Goal: Transaction & Acquisition: Book appointment/travel/reservation

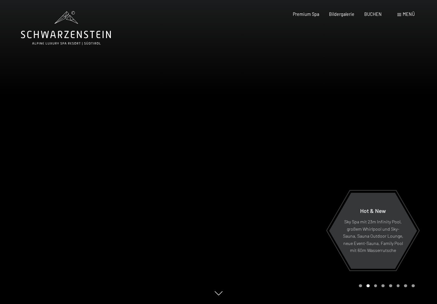
click at [370, 15] on span "BUCHEN" at bounding box center [372, 13] width 17 height 5
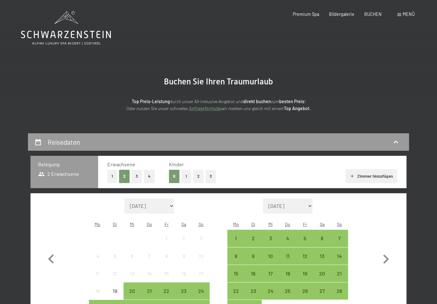
click at [341, 16] on div "Bildergalerie" at bounding box center [341, 14] width 25 height 6
click at [401, 16] on div "Menü" at bounding box center [405, 14] width 17 height 6
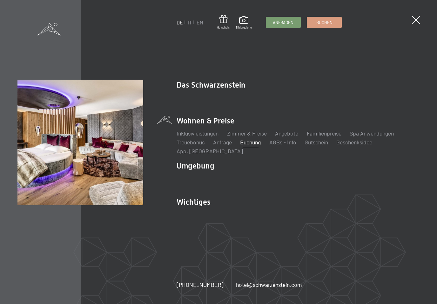
click at [191, 24] on link "IT" at bounding box center [190, 22] width 4 height 6
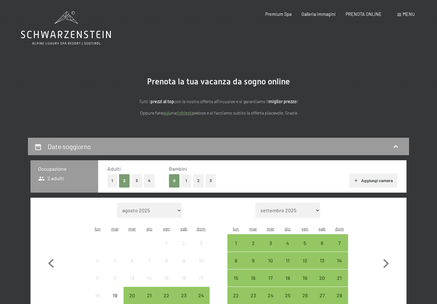
click at [276, 16] on div "Premium Spa" at bounding box center [278, 14] width 26 height 6
click at [321, 17] on div "Premium Spa Galleria immagini PRENOTA ONLINE" at bounding box center [318, 14] width 146 height 6
click at [315, 17] on div "Premium Spa Galleria immagini PRENOTA ONLINE" at bounding box center [318, 14] width 146 height 6
click at [400, 17] on div "Menu" at bounding box center [405, 14] width 17 height 6
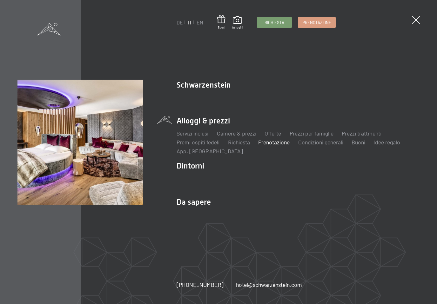
click at [241, 135] on link "Camere & prezzi" at bounding box center [236, 133] width 39 height 7
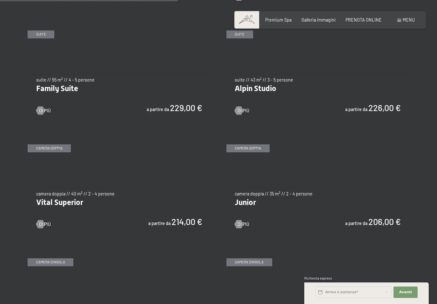
scroll to position [689, 0]
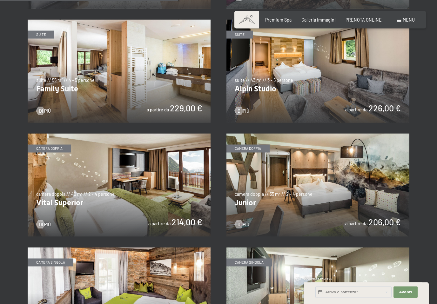
click at [149, 189] on img at bounding box center [119, 185] width 183 height 103
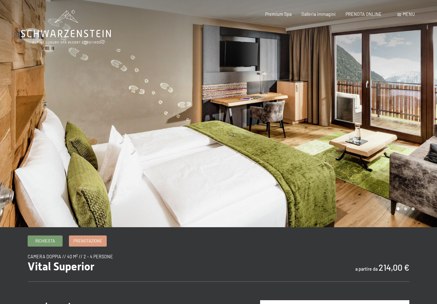
scroll to position [13, 0]
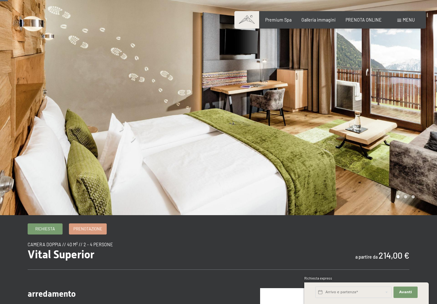
click at [407, 205] on div at bounding box center [327, 101] width 218 height 228
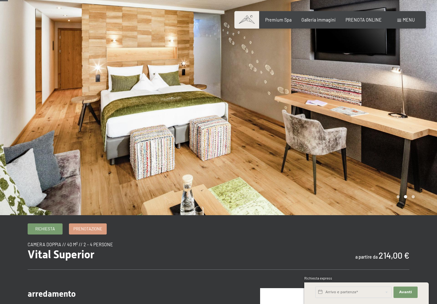
click at [407, 206] on div at bounding box center [327, 101] width 218 height 228
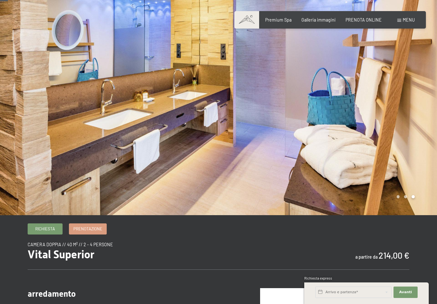
click at [86, 232] on span "Prenotazione" at bounding box center [87, 229] width 29 height 6
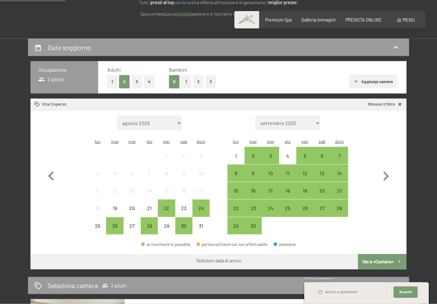
scroll to position [102, 0]
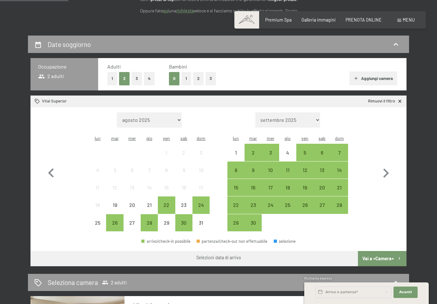
click at [386, 170] on icon "button" at bounding box center [386, 172] width 6 height 9
select select "2025-09-01"
select select "2025-10-01"
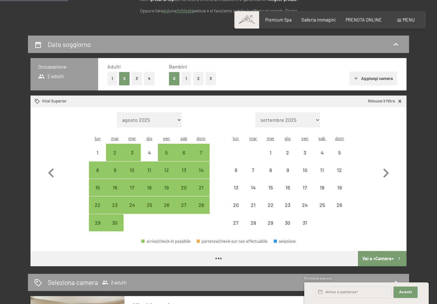
select select "2025-09-01"
select select "2025-10-01"
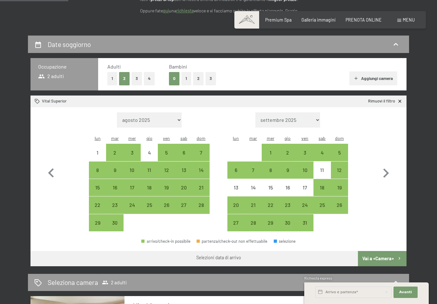
click at [168, 202] on div "26" at bounding box center [166, 210] width 16 height 16
select select "2025-09-01"
select select "2025-10-01"
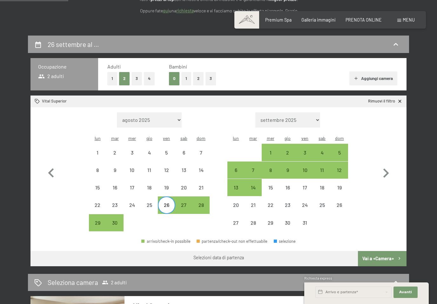
click at [205, 202] on div "28" at bounding box center [201, 210] width 16 height 16
select select "2025-09-01"
select select "2025-10-01"
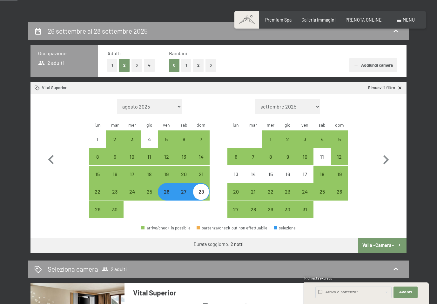
scroll to position [0, 0]
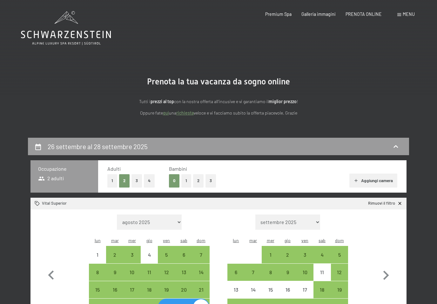
click at [320, 13] on span "Galleria immagini" at bounding box center [318, 13] width 34 height 5
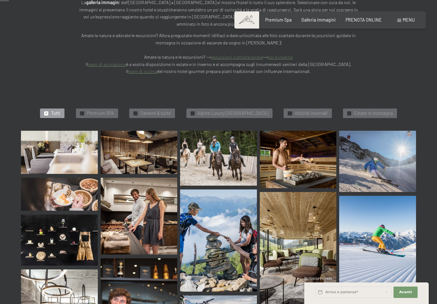
scroll to position [125, 0]
click at [314, 151] on img at bounding box center [298, 159] width 77 height 57
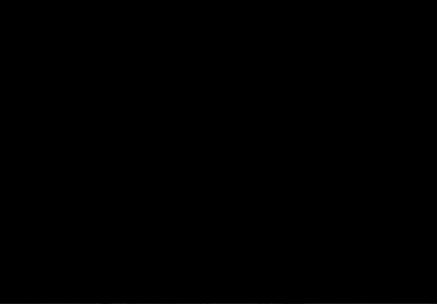
scroll to position [126, 0]
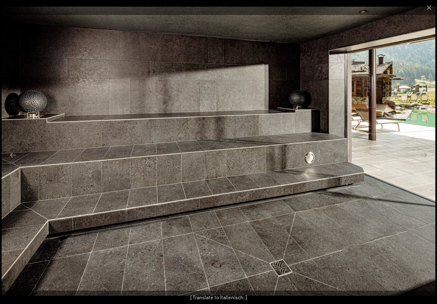
click at [428, 13] on button "Close gallery" at bounding box center [429, 7] width 16 height 15
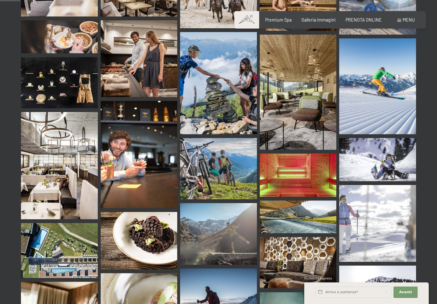
scroll to position [282, 0]
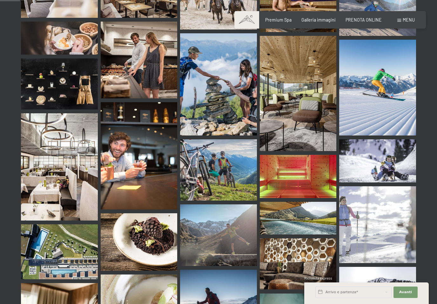
click at [373, 17] on div "Prenotazione Richiesta Premium Spa Galleria immagini PRENOTA ONLINE Menu DE IT …" at bounding box center [329, 20] width 169 height 6
click at [369, 17] on span "PRENOTA ONLINE" at bounding box center [363, 19] width 36 height 5
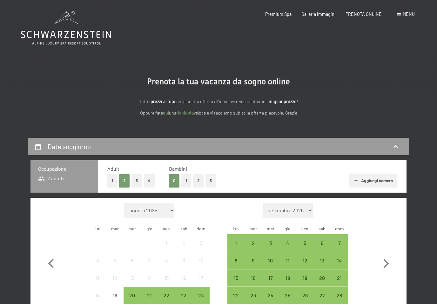
click at [326, 16] on div "Galleria immagini" at bounding box center [318, 14] width 34 height 6
click at [320, 15] on span "Galleria immagini" at bounding box center [318, 13] width 34 height 5
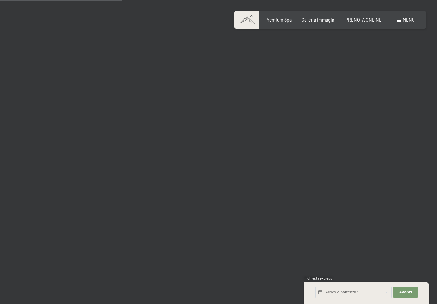
scroll to position [1700, 0]
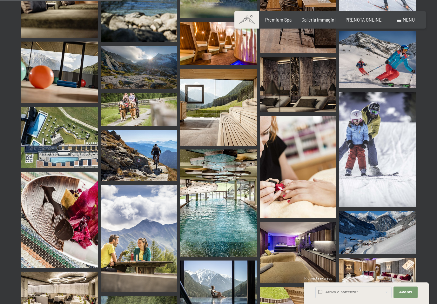
click at [226, 208] on img at bounding box center [218, 202] width 77 height 107
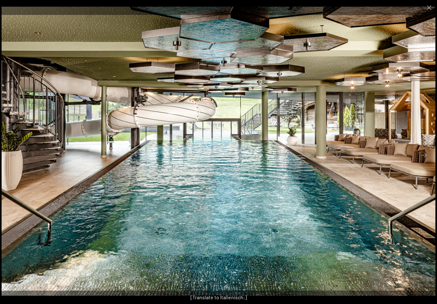
click at [425, 9] on button "Close gallery" at bounding box center [429, 7] width 16 height 15
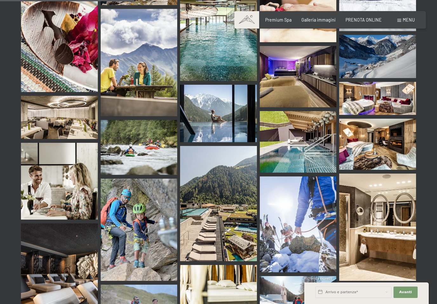
scroll to position [1875, 0]
